Goal: Information Seeking & Learning: Understand process/instructions

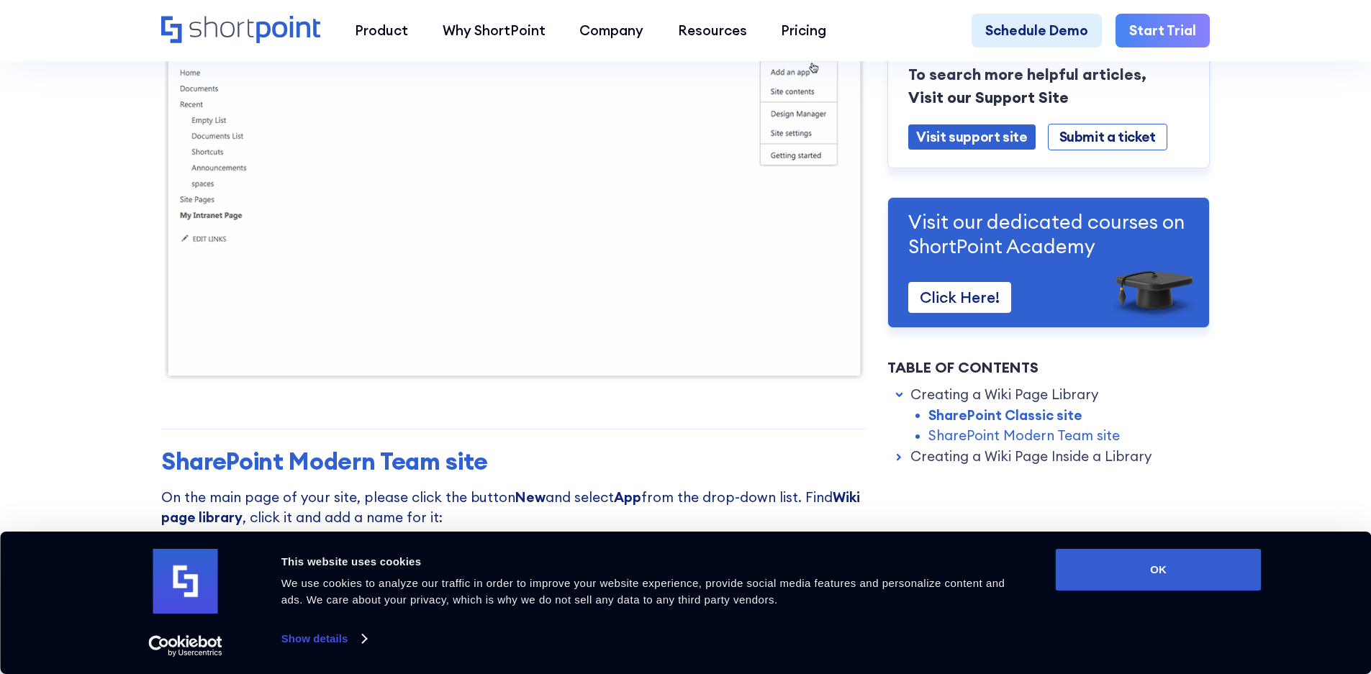
scroll to position [935, 0]
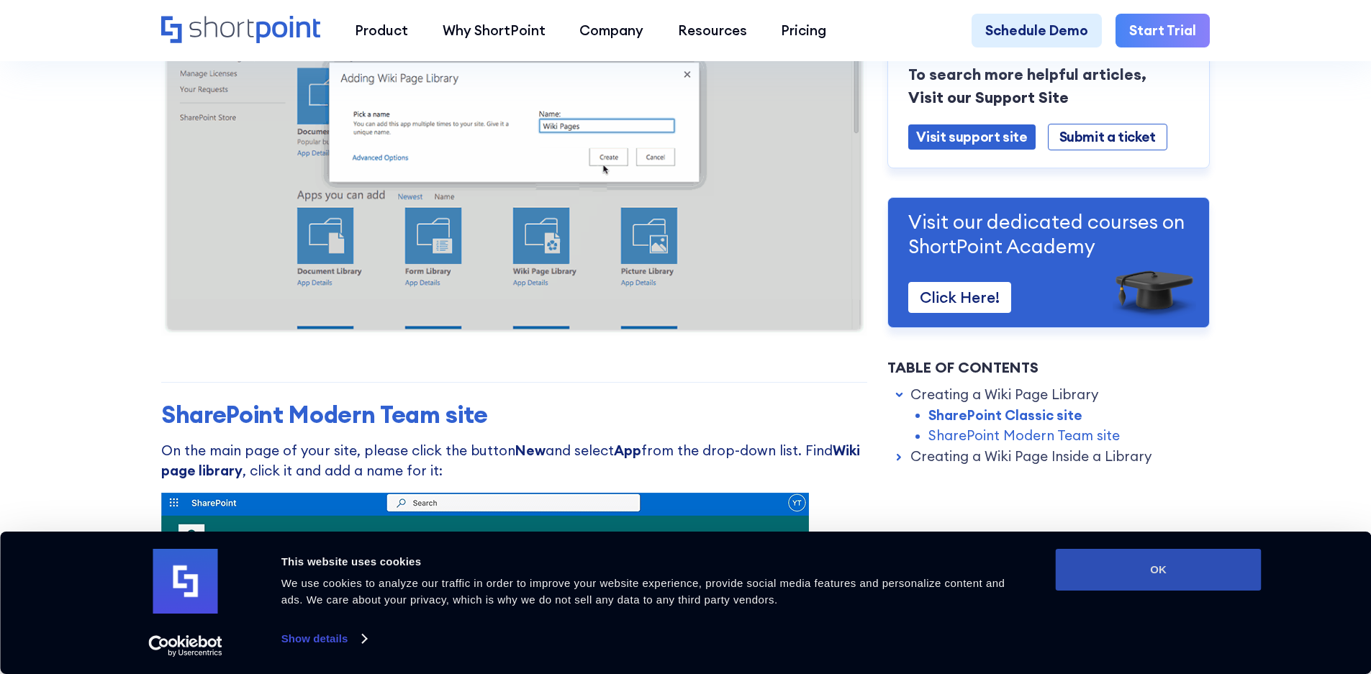
click at [1168, 571] on button "OK" at bounding box center [1158, 570] width 206 height 42
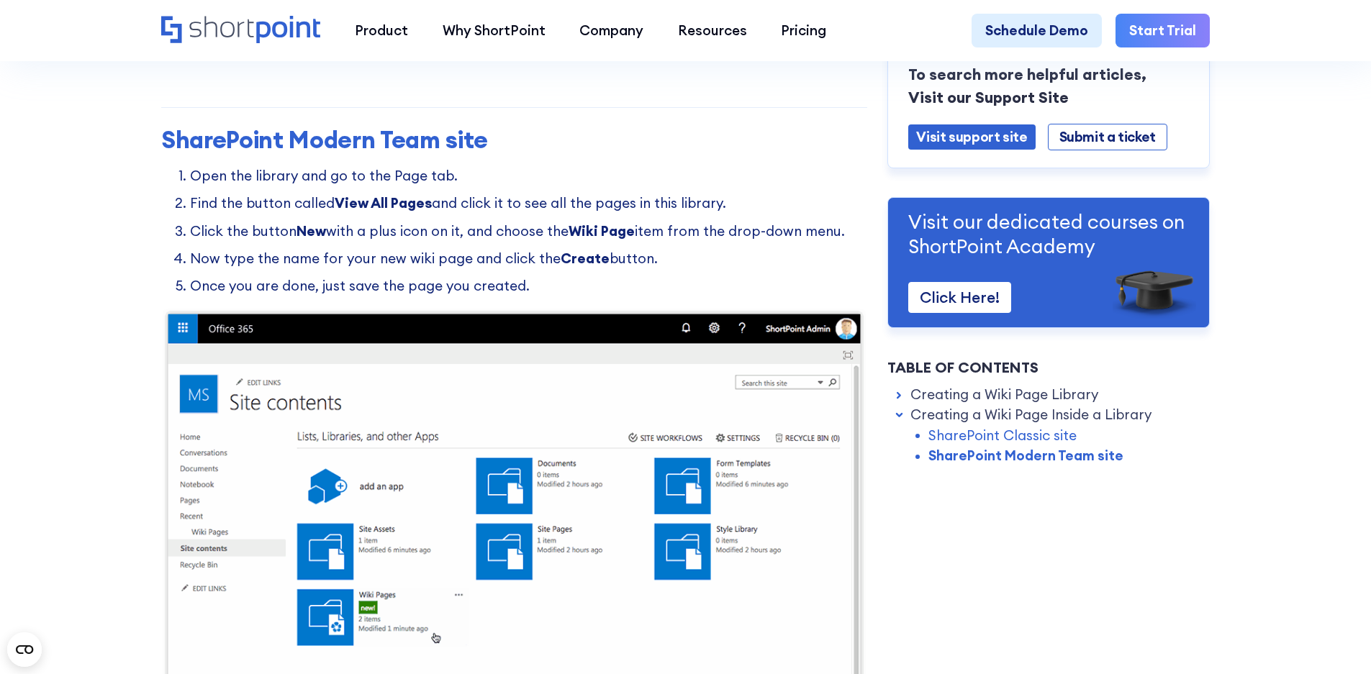
scroll to position [2806, 0]
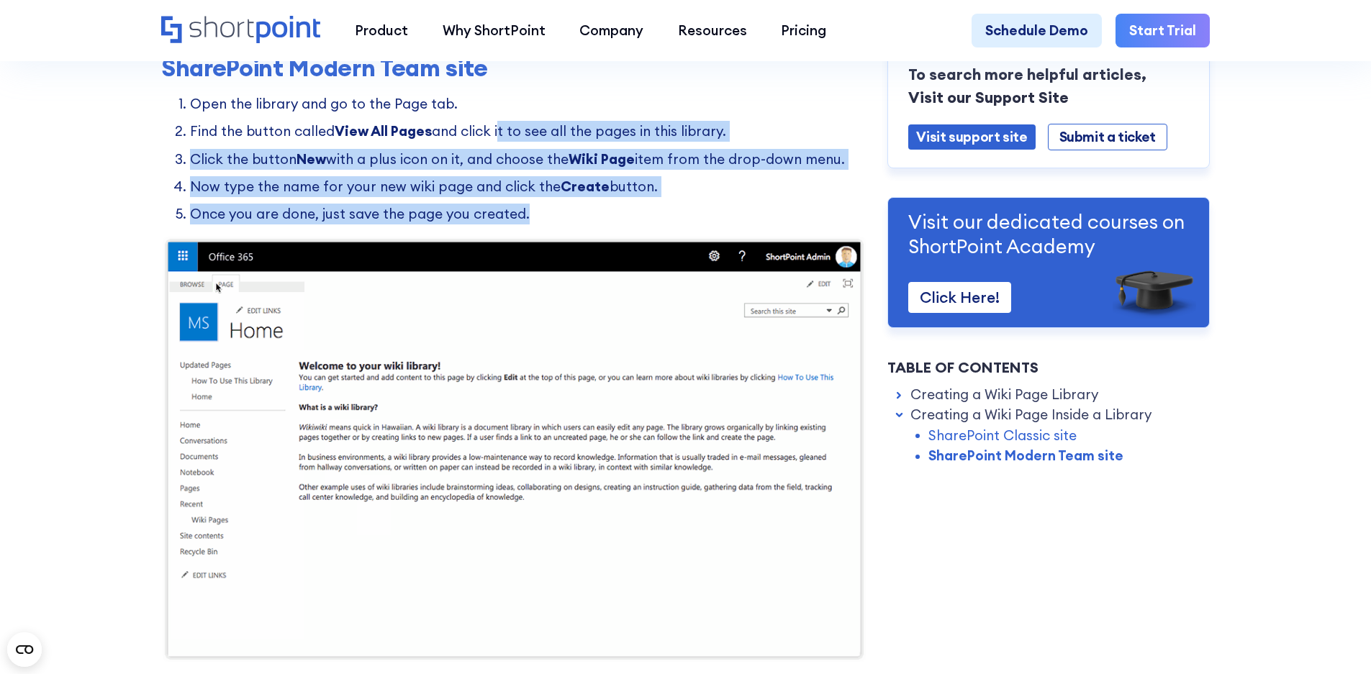
drag, startPoint x: 499, startPoint y: 139, endPoint x: 551, endPoint y: 219, distance: 95.2
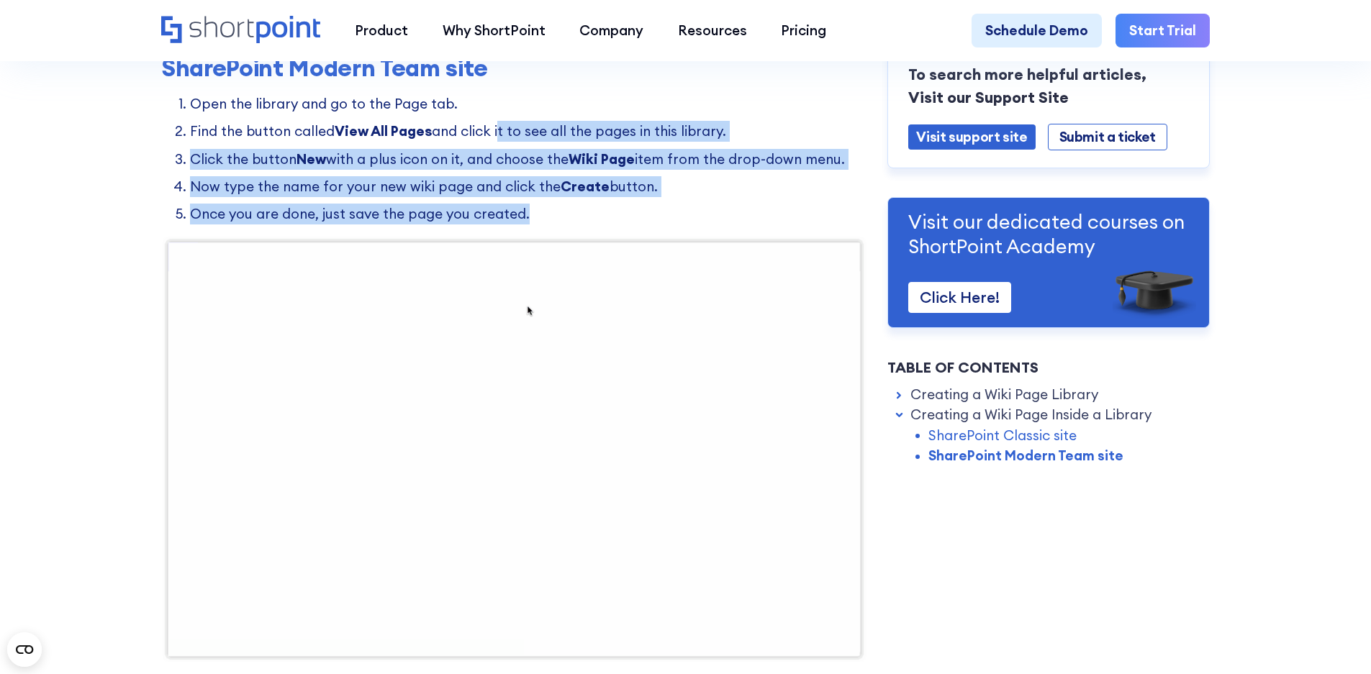
click at [551, 219] on ol "Open the library and go to the Page tab. Find the button called View All Pages …" at bounding box center [514, 159] width 706 height 130
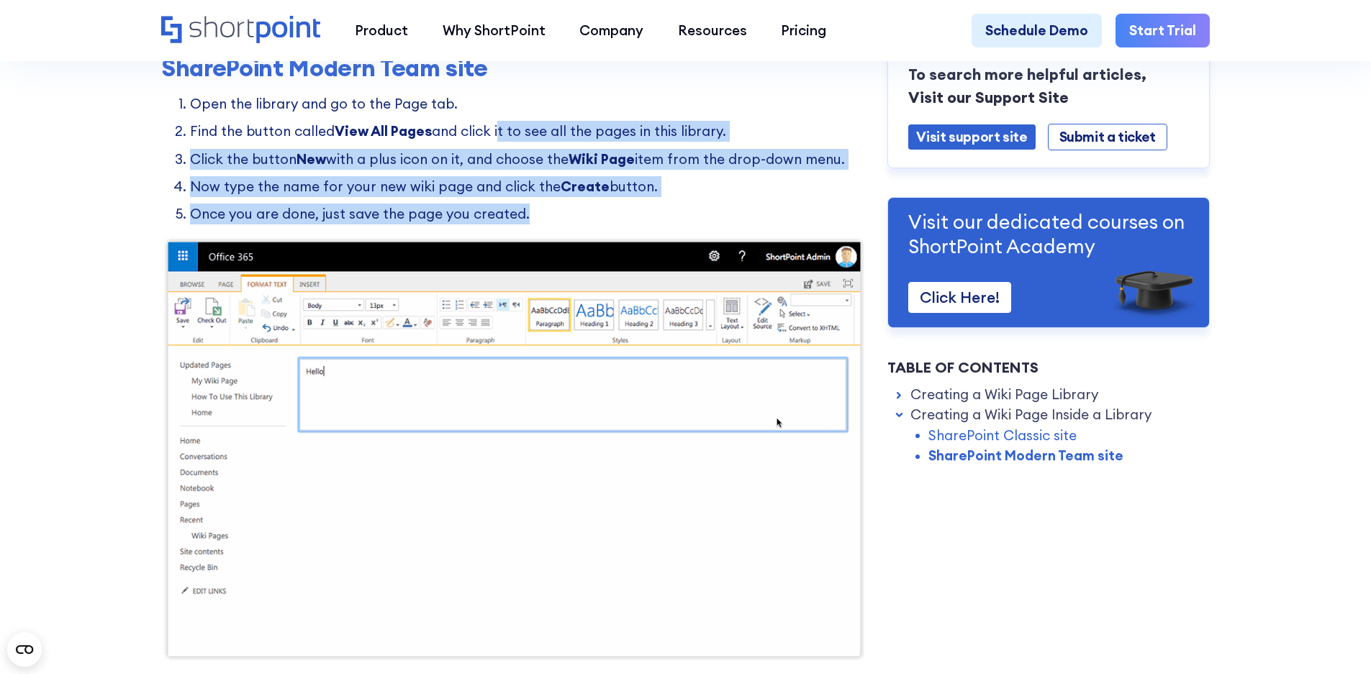
click at [551, 218] on ol "Open the library and go to the Page tab. Find the button called View All Pages …" at bounding box center [514, 159] width 706 height 130
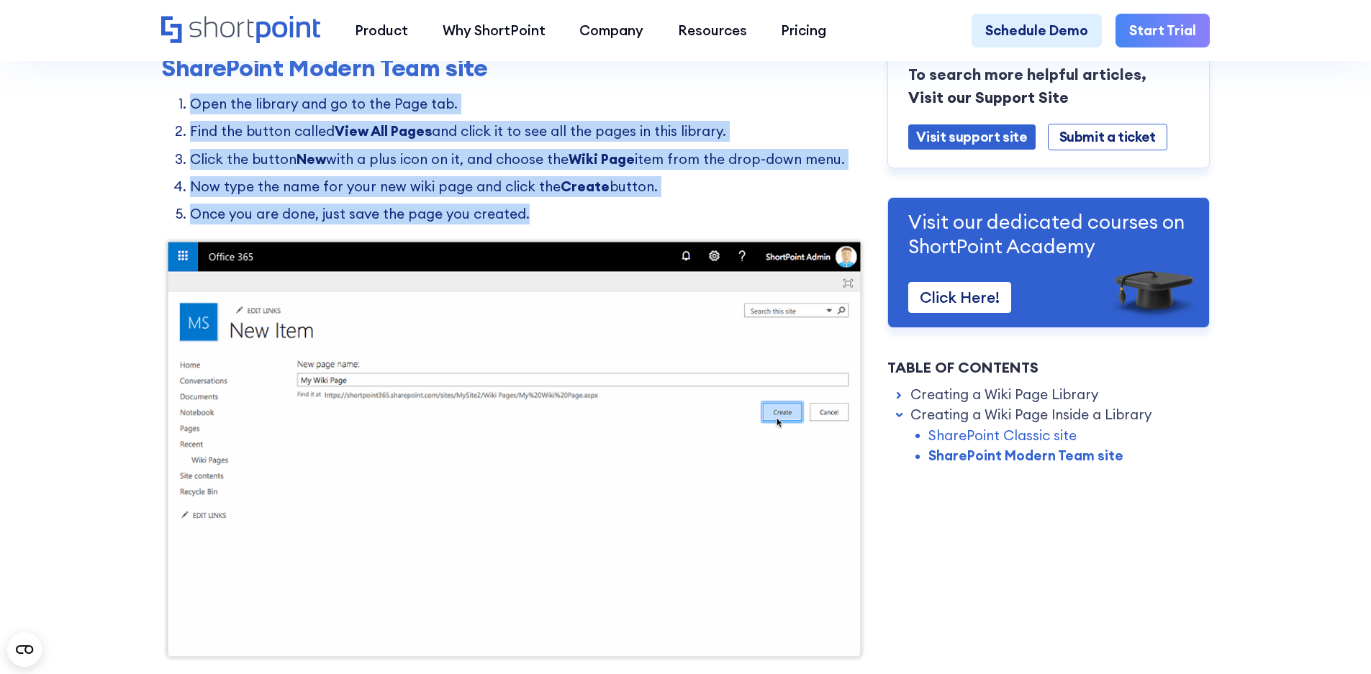
drag, startPoint x: 535, startPoint y: 227, endPoint x: 184, endPoint y: 117, distance: 367.3
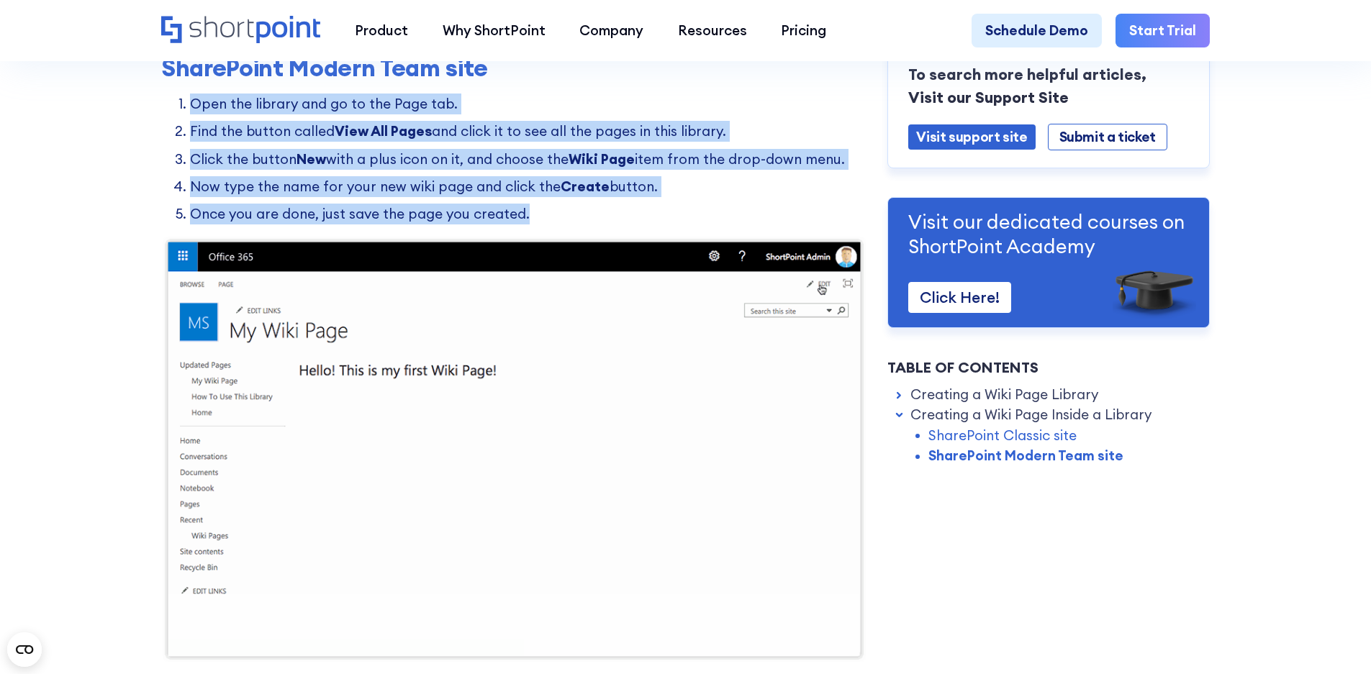
click at [184, 117] on ol "Open the library and go to the Page tab. Find the button called View All Pages …" at bounding box center [514, 159] width 706 height 130
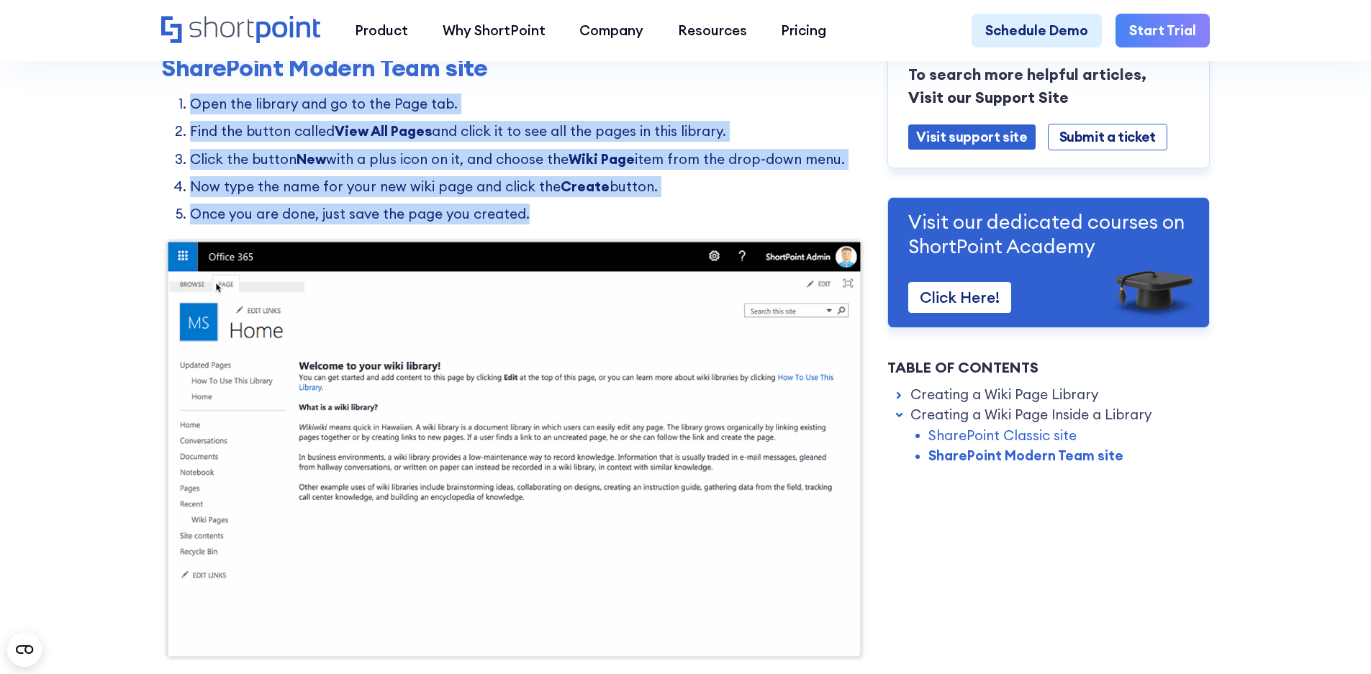
click at [190, 114] on li "Open the library and go to the Page tab." at bounding box center [528, 104] width 677 height 21
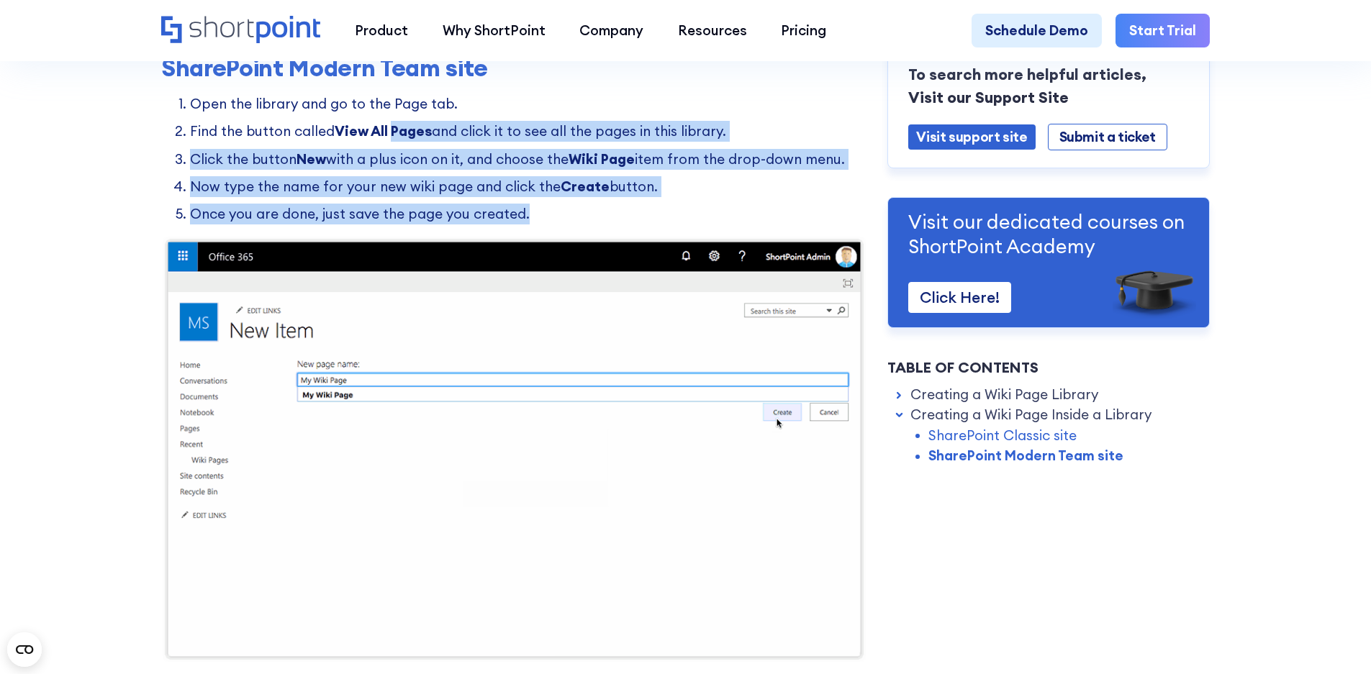
drag, startPoint x: 519, startPoint y: 228, endPoint x: 389, endPoint y: 158, distance: 148.1
click at [389, 158] on ol "Open the library and go to the Page tab. Find the button called View All Pages …" at bounding box center [514, 159] width 706 height 130
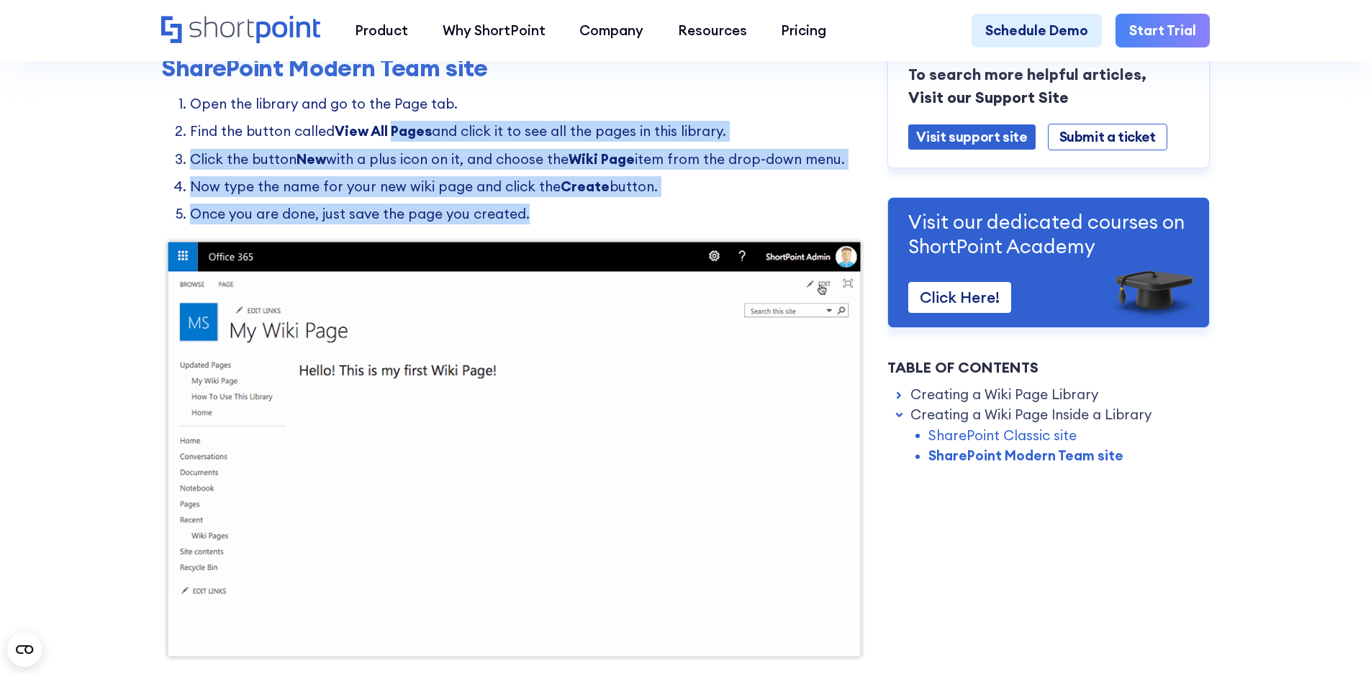
drag, startPoint x: 389, startPoint y: 158, endPoint x: 399, endPoint y: 168, distance: 14.8
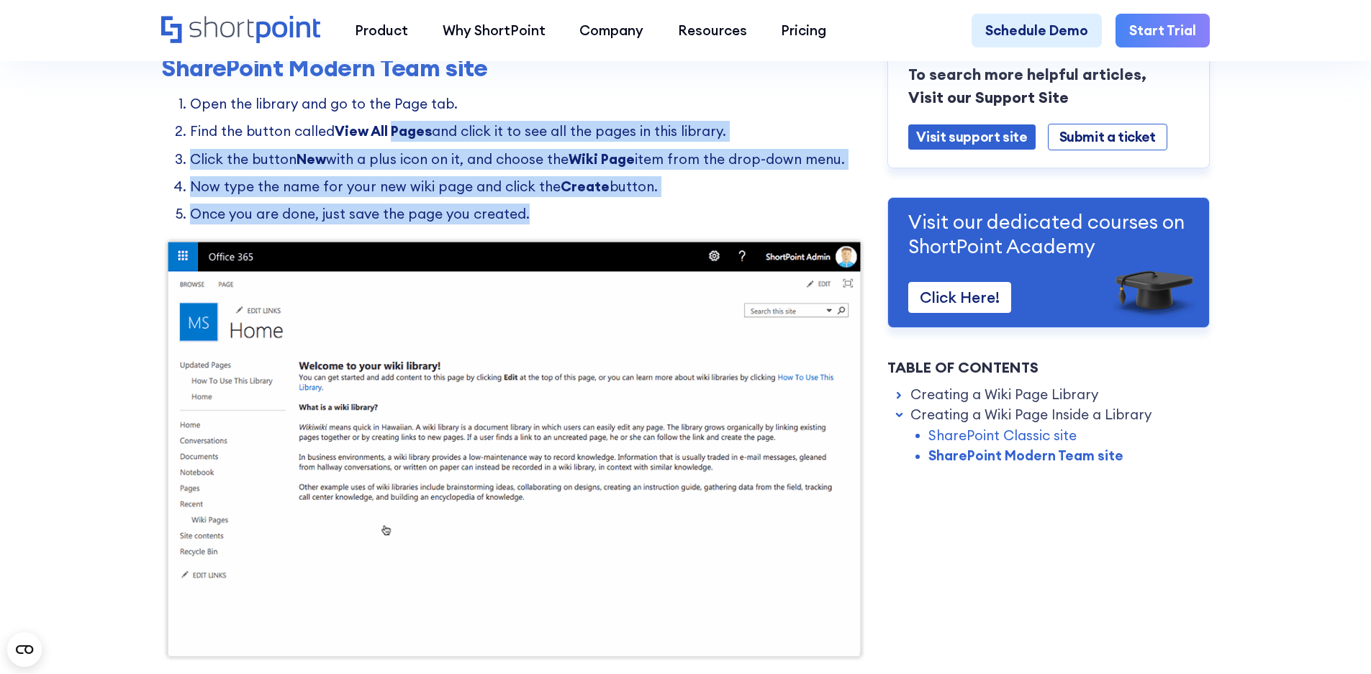
click at [399, 168] on li "Click the button New with a plus icon on it, and choose the Wiki Page item from…" at bounding box center [528, 159] width 677 height 21
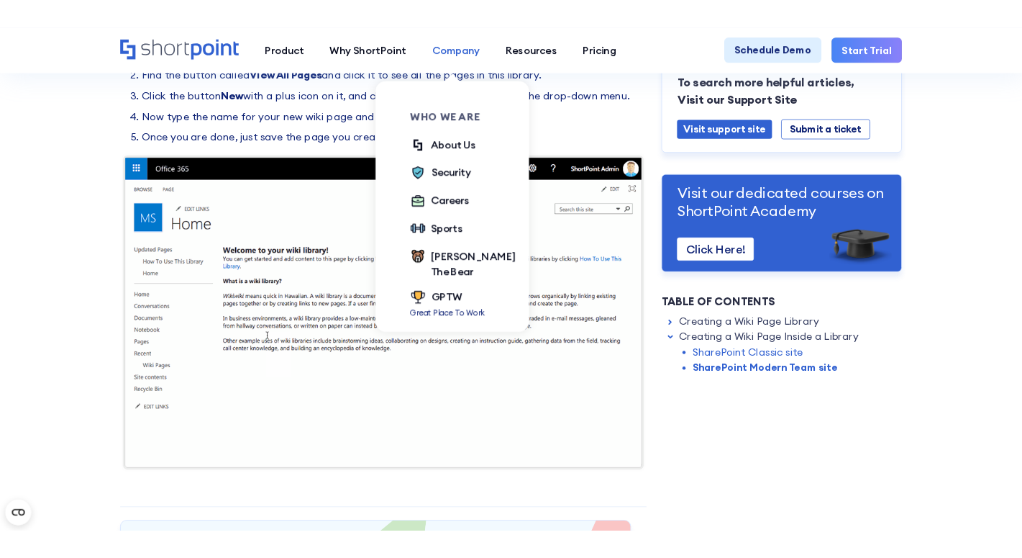
scroll to position [2878, 0]
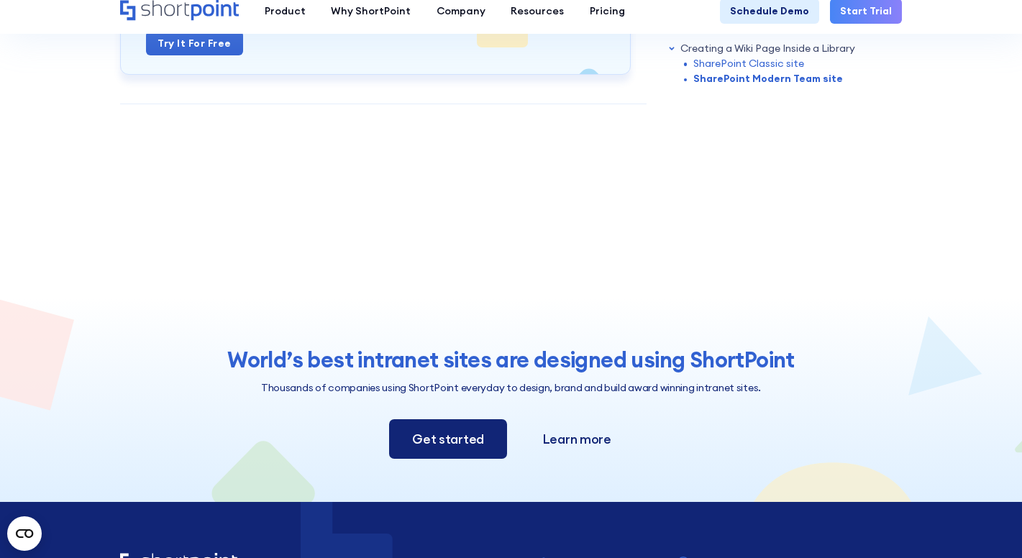
click at [13, 363] on section "World’s best intranet sites are designed using ShortPoint Thousands of companie…" at bounding box center [511, 363] width 1022 height 278
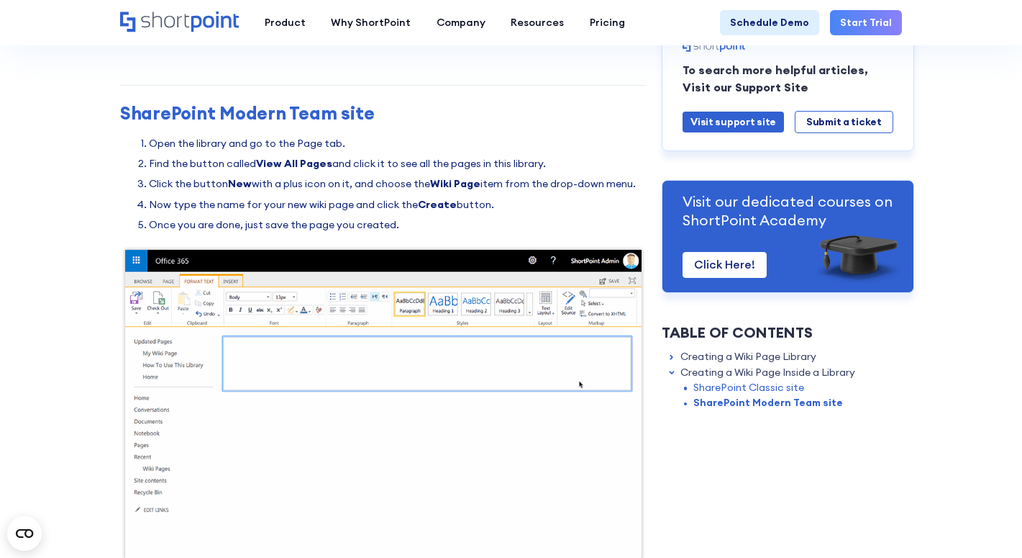
scroll to position [1974, 0]
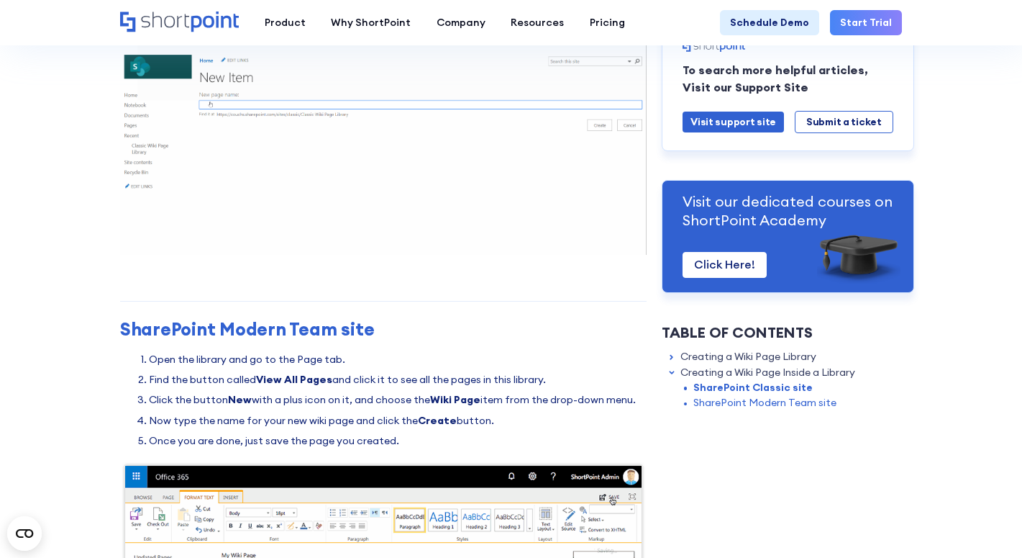
click at [573, 407] on li "Click the button New with a plus icon on it, and choose the Wiki Page item from…" at bounding box center [398, 399] width 498 height 15
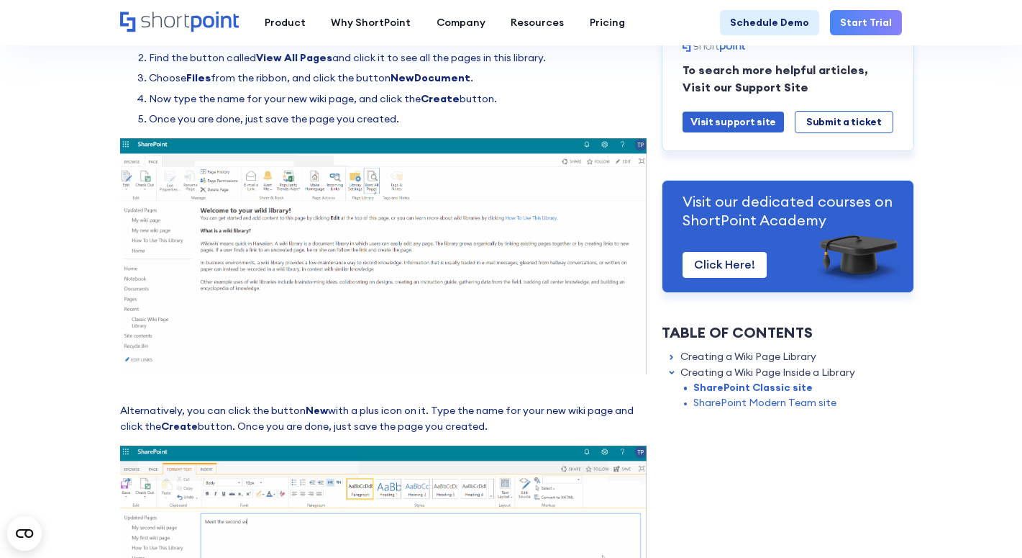
scroll to position [1471, 0]
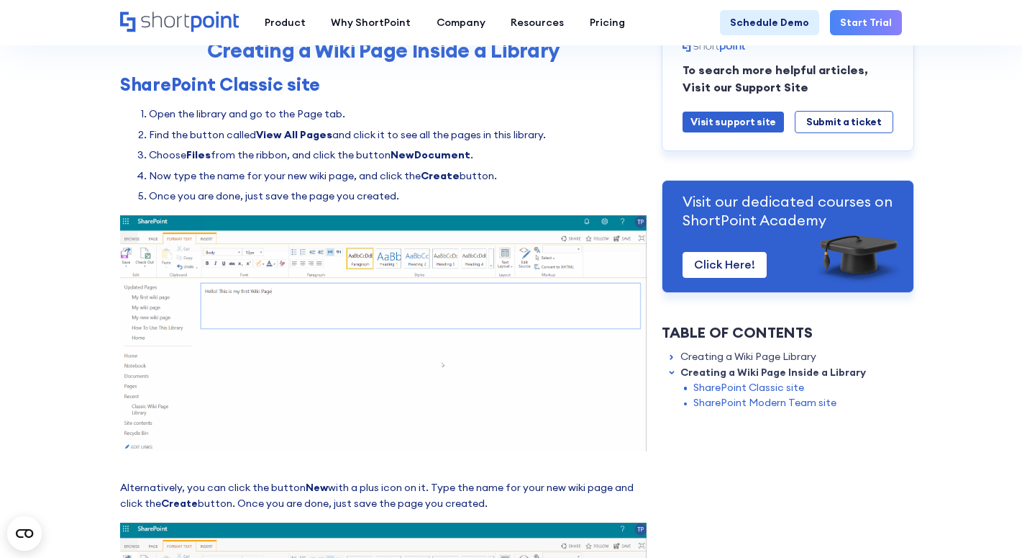
drag, startPoint x: 527, startPoint y: 132, endPoint x: 528, endPoint y: 167, distance: 35.3
click at [528, 167] on ol "Open the library and go to the Page tab. Find the button called View All Pages …" at bounding box center [383, 154] width 527 height 97
click at [528, 163] on li "Choose Files from the ribbon, and click the button NewDocument ." at bounding box center [398, 154] width 498 height 15
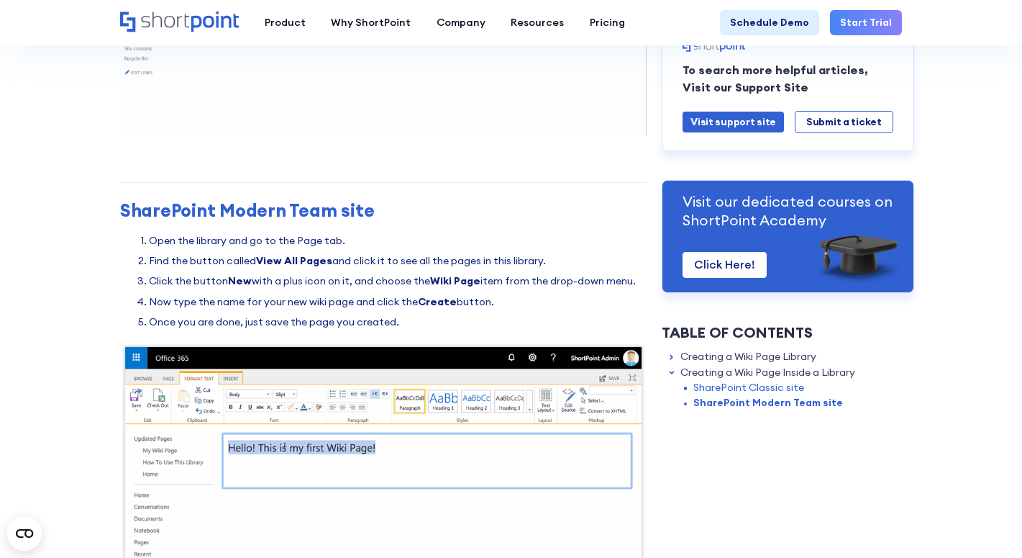
scroll to position [2118, 0]
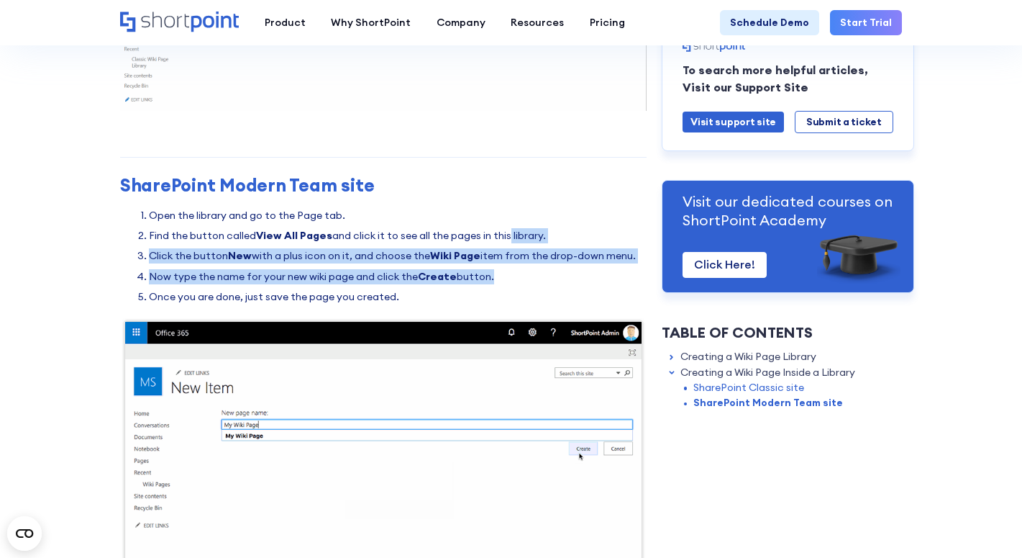
drag, startPoint x: 504, startPoint y: 298, endPoint x: 509, endPoint y: 245, distance: 52.7
click at [509, 245] on ol "Open the library and go to the Page tab. Find the button called View All Pages …" at bounding box center [383, 256] width 527 height 97
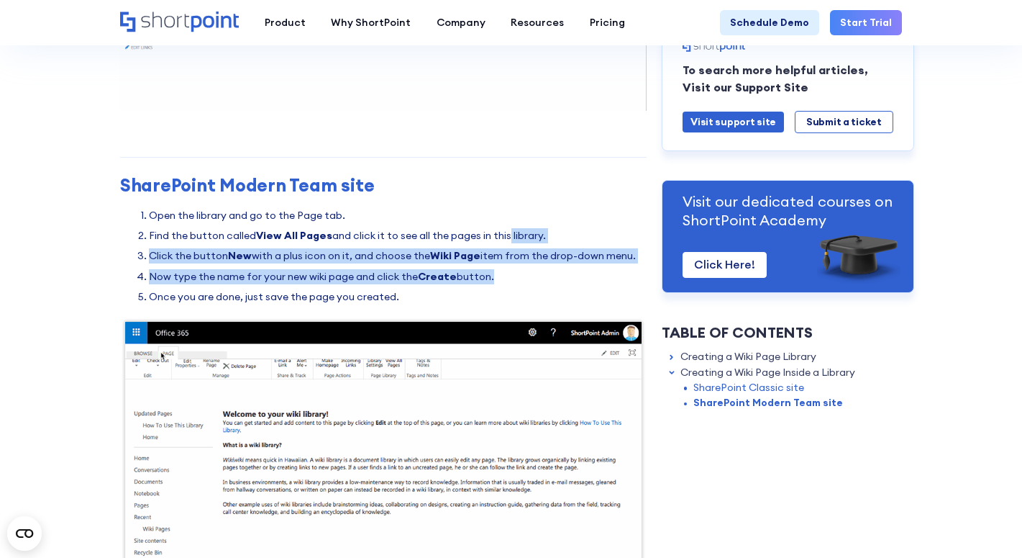
click at [509, 245] on ol "Open the library and go to the Page tab. Find the button called View All Pages …" at bounding box center [383, 256] width 527 height 97
